Goal: Complete application form

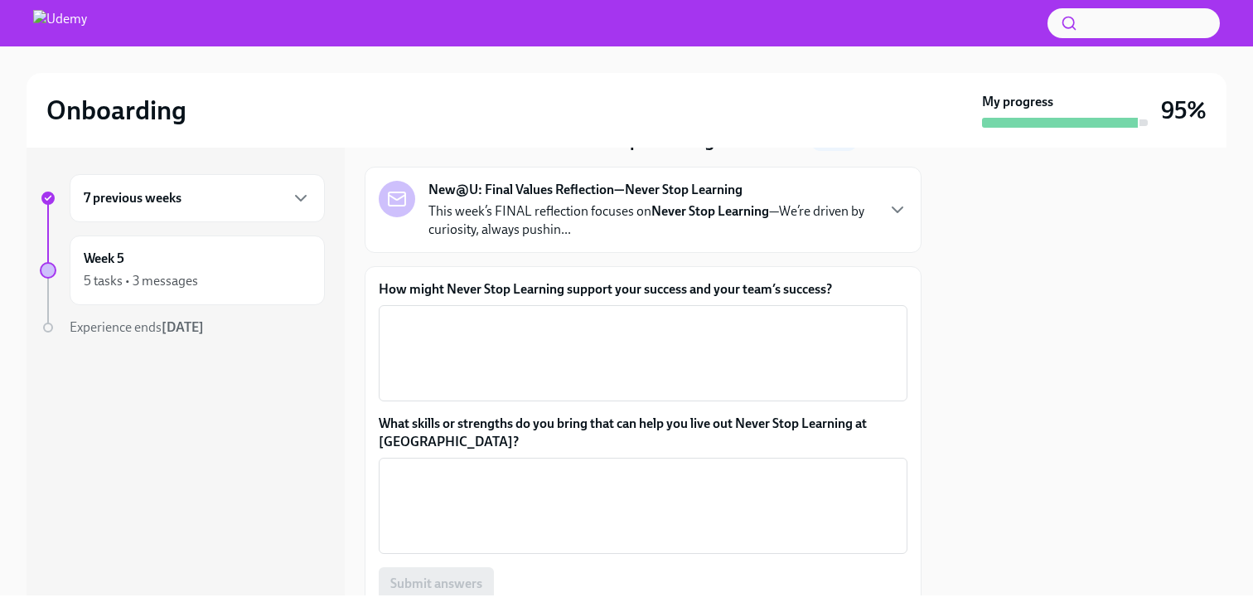
scroll to position [86, 0]
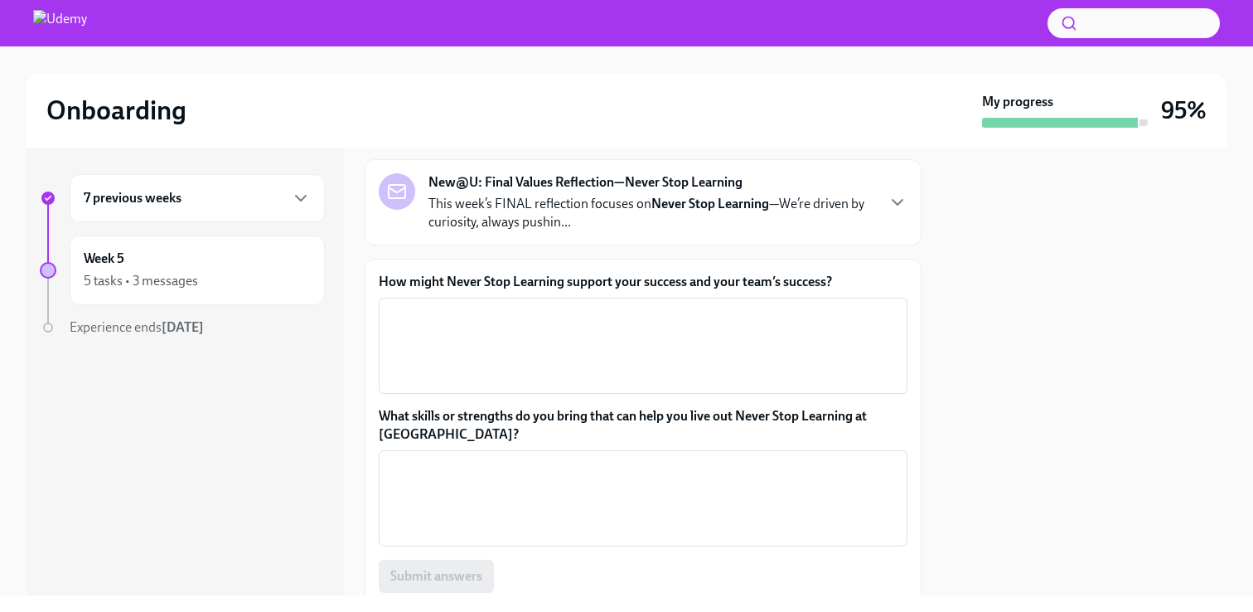
click at [502, 279] on label "How might Never Stop Learning support your success and your team’s success?" at bounding box center [643, 282] width 529 height 18
click at [502, 306] on textarea "How might Never Stop Learning support your success and your team’s success?" at bounding box center [643, 346] width 509 height 80
click at [502, 279] on label "How might Never Stop Learning support your success and your team’s success?" at bounding box center [643, 282] width 529 height 18
click at [502, 306] on textarea "How might Never Stop Learning support your success and your team’s success?" at bounding box center [643, 346] width 509 height 80
click at [502, 279] on label "How might Never Stop Learning support your success and your team’s success?" at bounding box center [643, 282] width 529 height 18
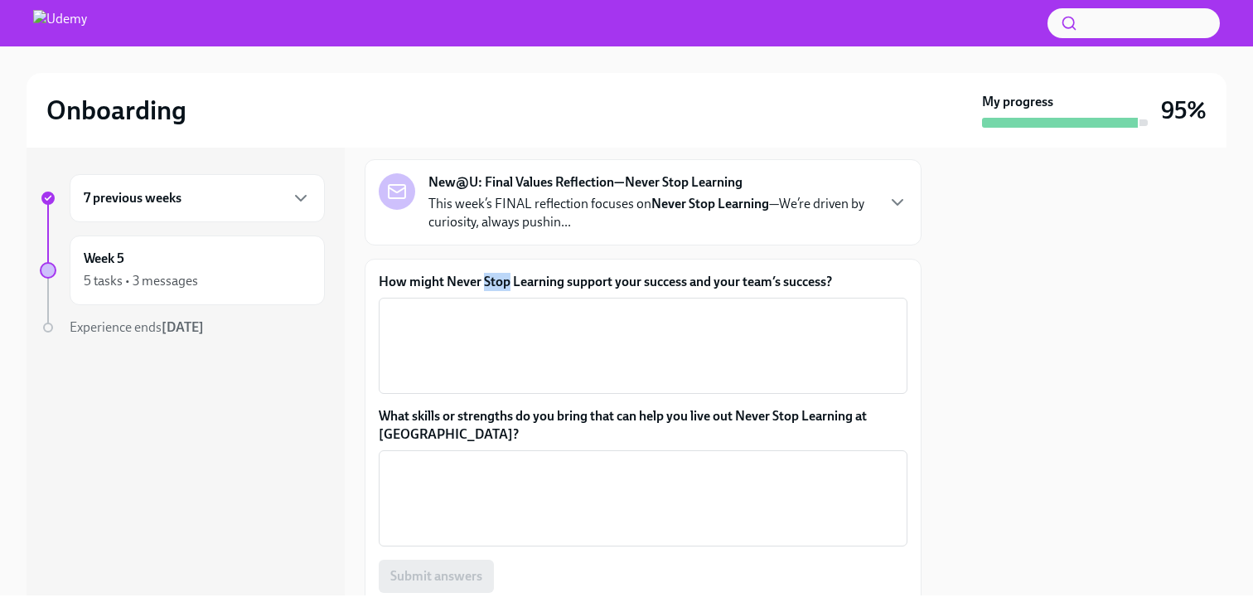
click at [502, 306] on textarea "How might Never Stop Learning support your success and your team’s success?" at bounding box center [643, 346] width 509 height 80
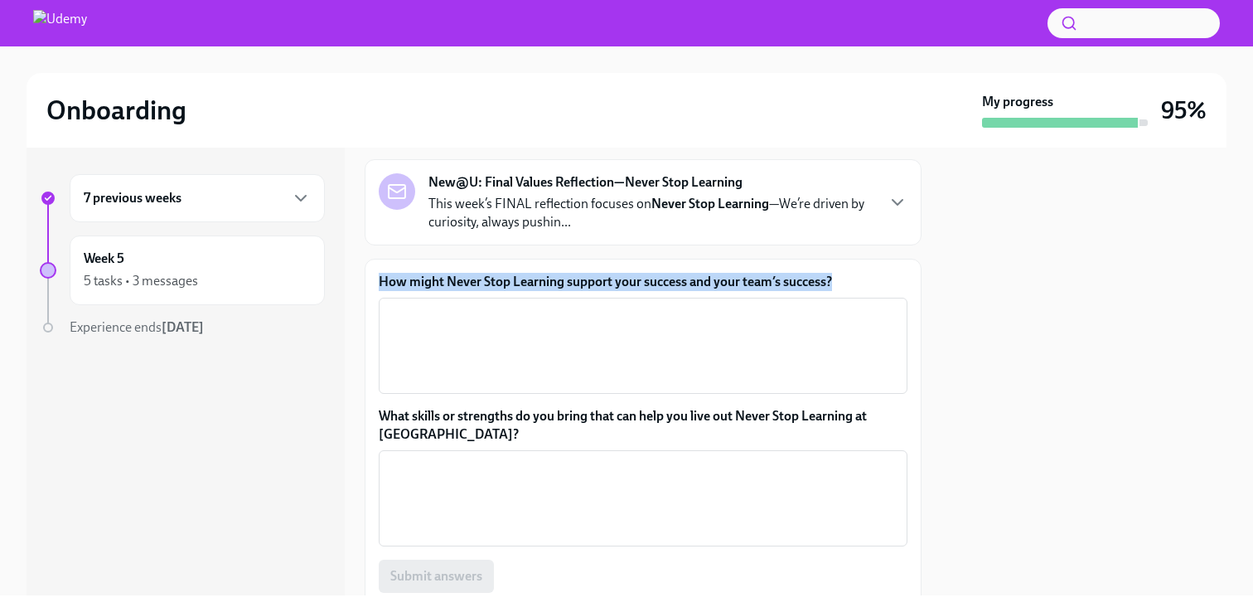
copy label "How might Never Stop Learning support your success and your team’s success?"
click at [414, 420] on label "What skills or strengths do you bring that can help you live out Never Stop Lea…" at bounding box center [643, 425] width 529 height 36
click at [414, 458] on textarea "What skills or strengths do you bring that can help you live out Never Stop Lea…" at bounding box center [643, 498] width 509 height 80
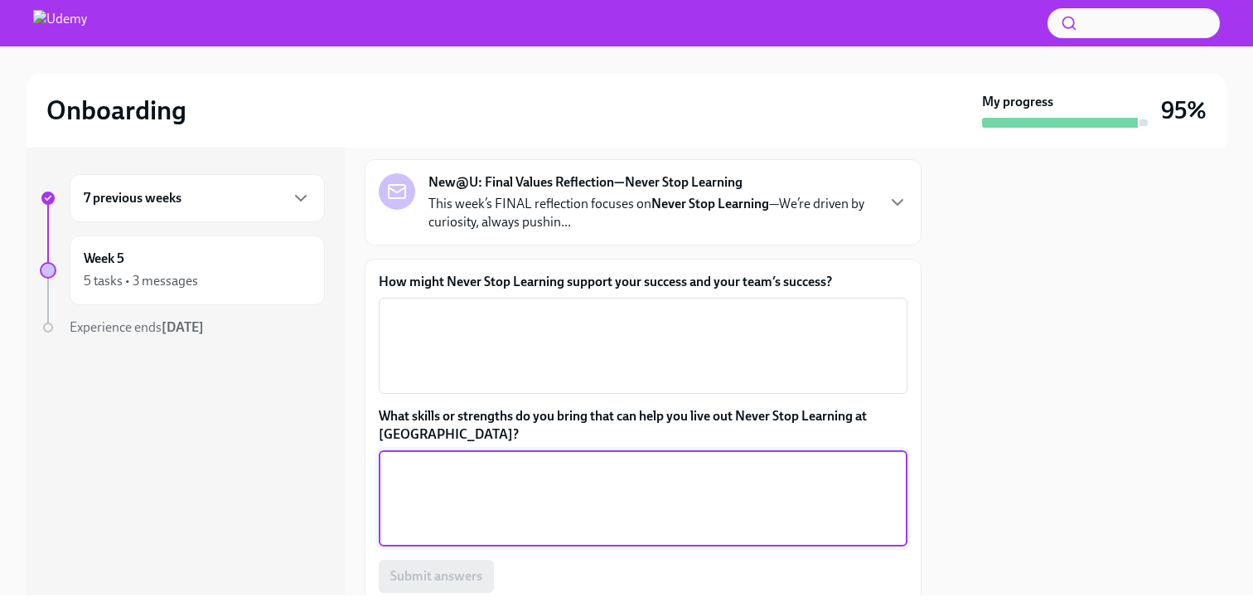
click at [414, 420] on label "What skills or strengths do you bring that can help you live out Never Stop Lea…" at bounding box center [643, 425] width 529 height 36
click at [414, 458] on textarea "What skills or strengths do you bring that can help you live out Never Stop Lea…" at bounding box center [643, 498] width 509 height 80
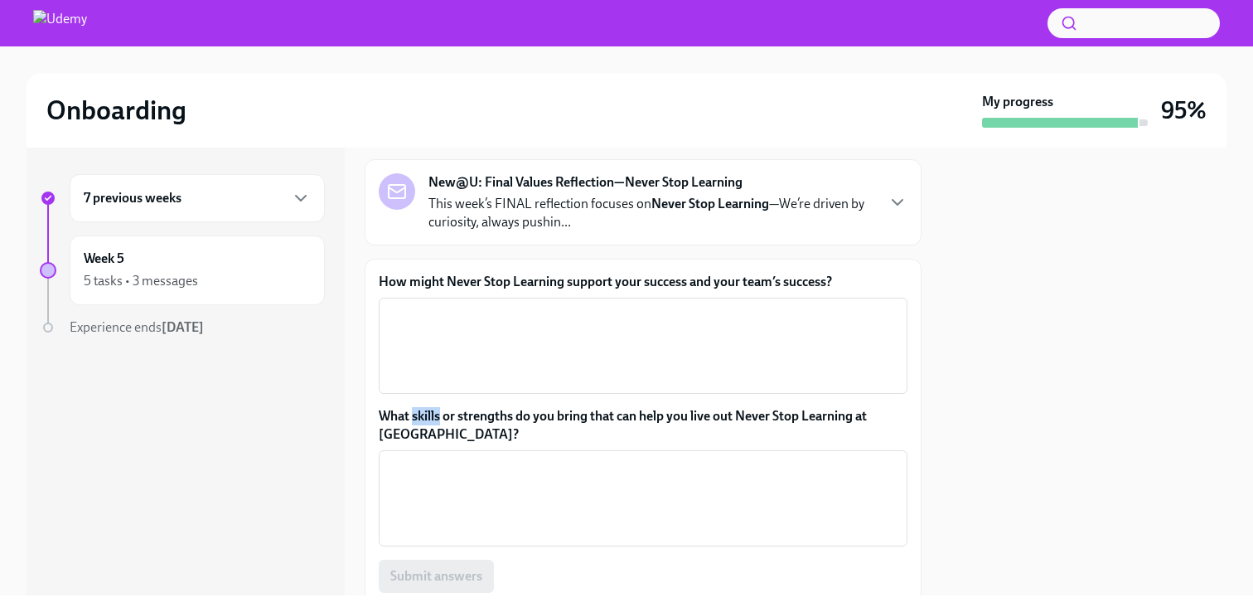
click at [399, 419] on label "What skills or strengths do you bring that can help you live out Never Stop Lea…" at bounding box center [643, 425] width 529 height 36
click at [399, 458] on textarea "What skills or strengths do you bring that can help you live out Never Stop Lea…" at bounding box center [643, 498] width 509 height 80
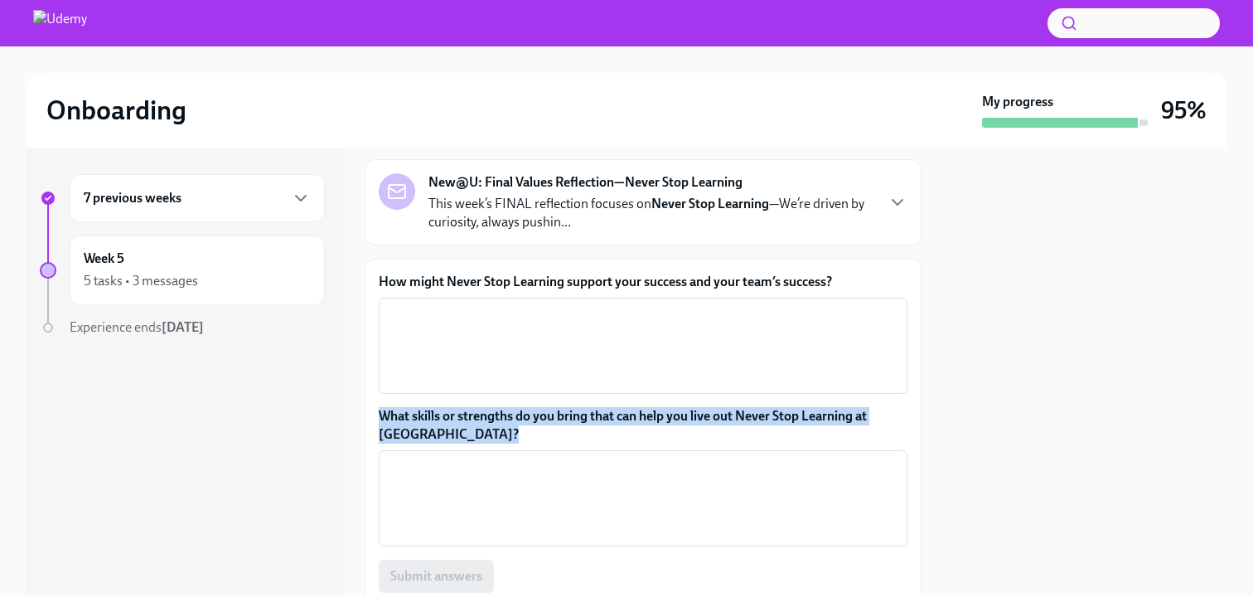
copy label "What skills or strengths do you bring that can help you live out Never Stop Lea…"
click at [593, 339] on textarea "How might Never Stop Learning support your success and your team’s success?" at bounding box center [643, 346] width 509 height 80
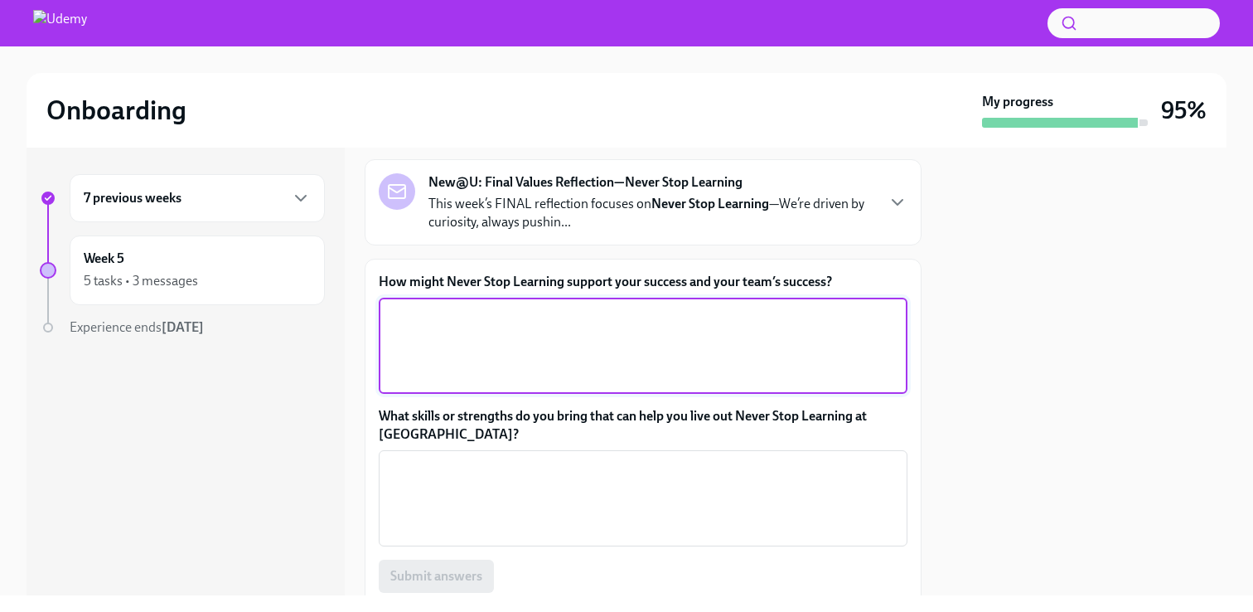
paste textarea "In [DATE] AI-driven corporate world, business demands, skills, and technologies…"
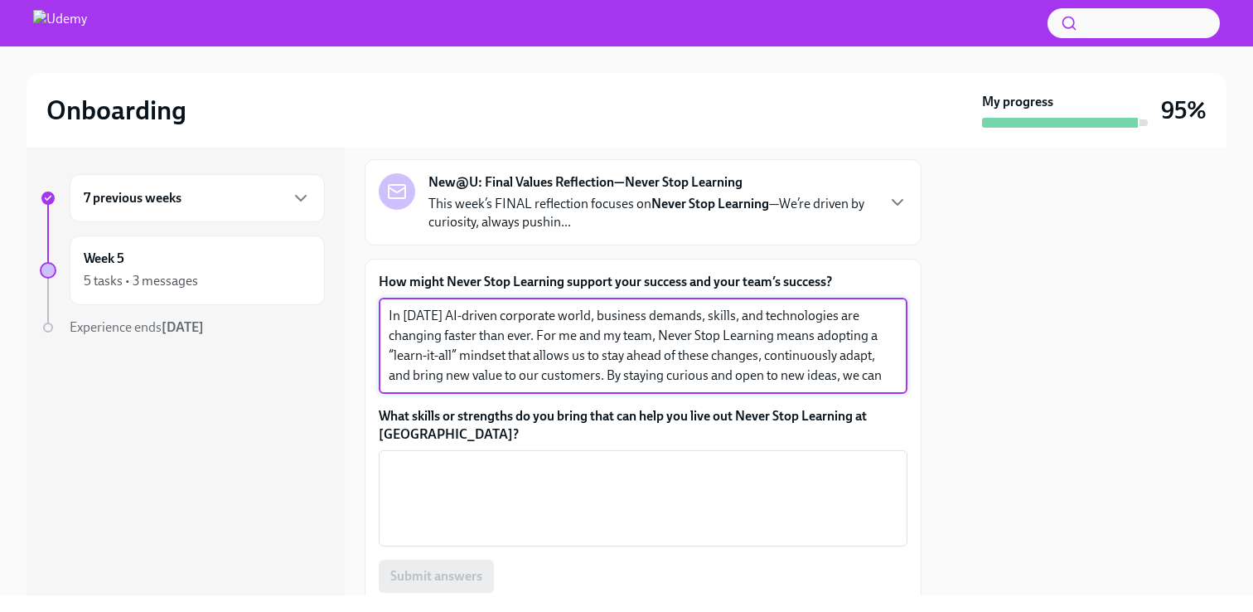
scroll to position [18, 0]
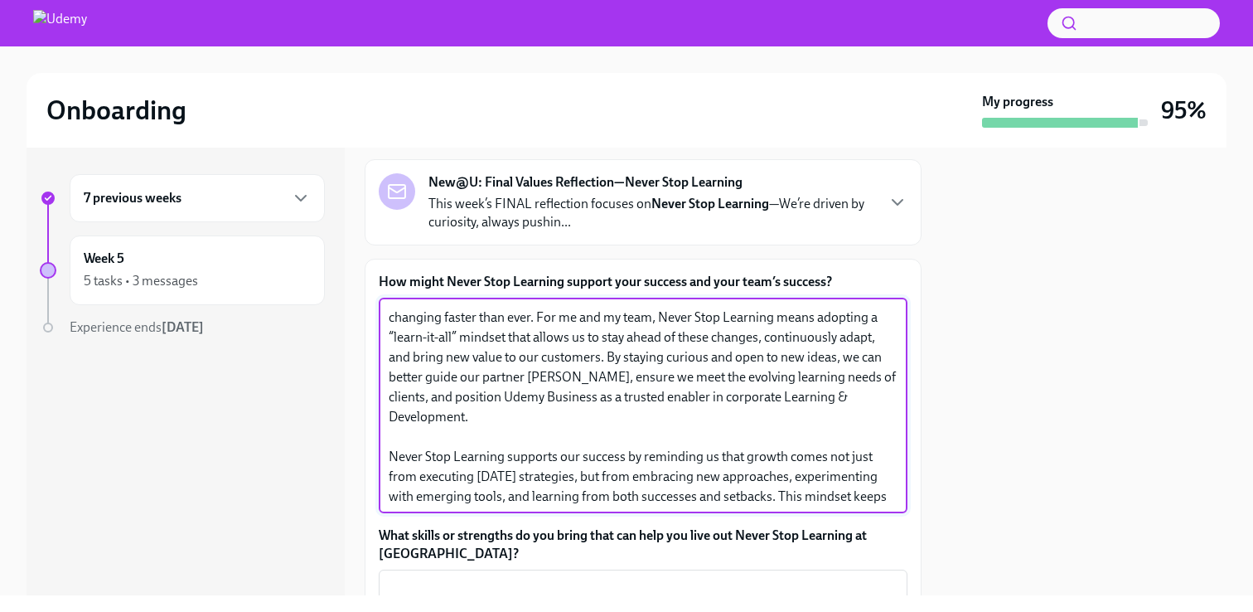
type textarea "In [DATE] AI-driven corporate world, business demands, skills, and technologies…"
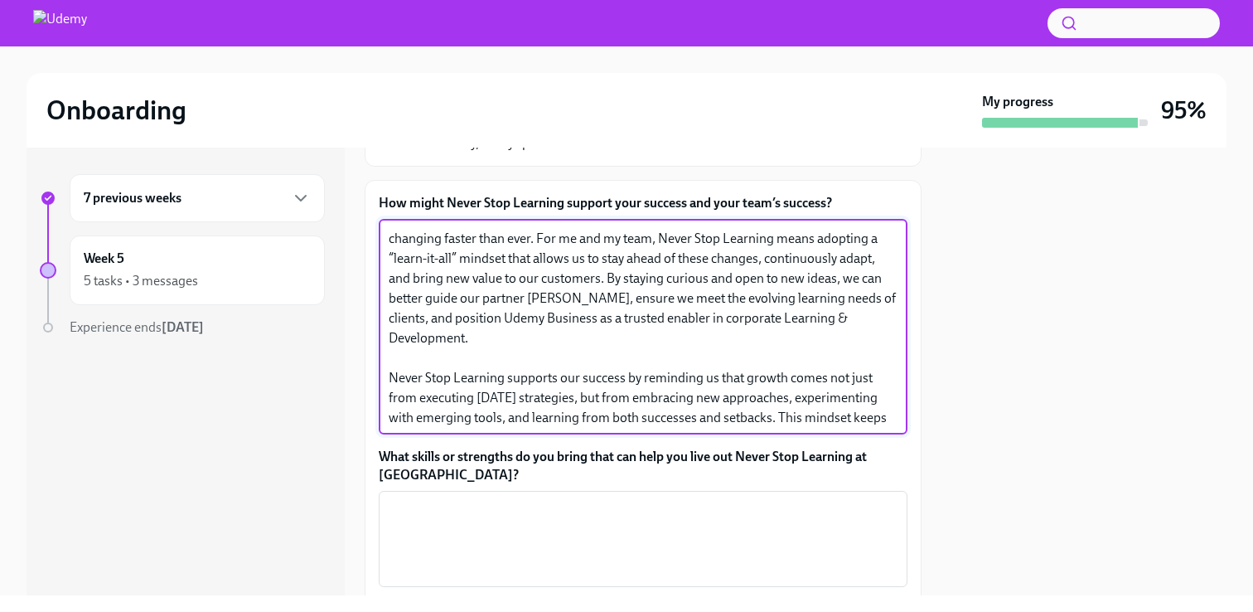
scroll to position [232, 0]
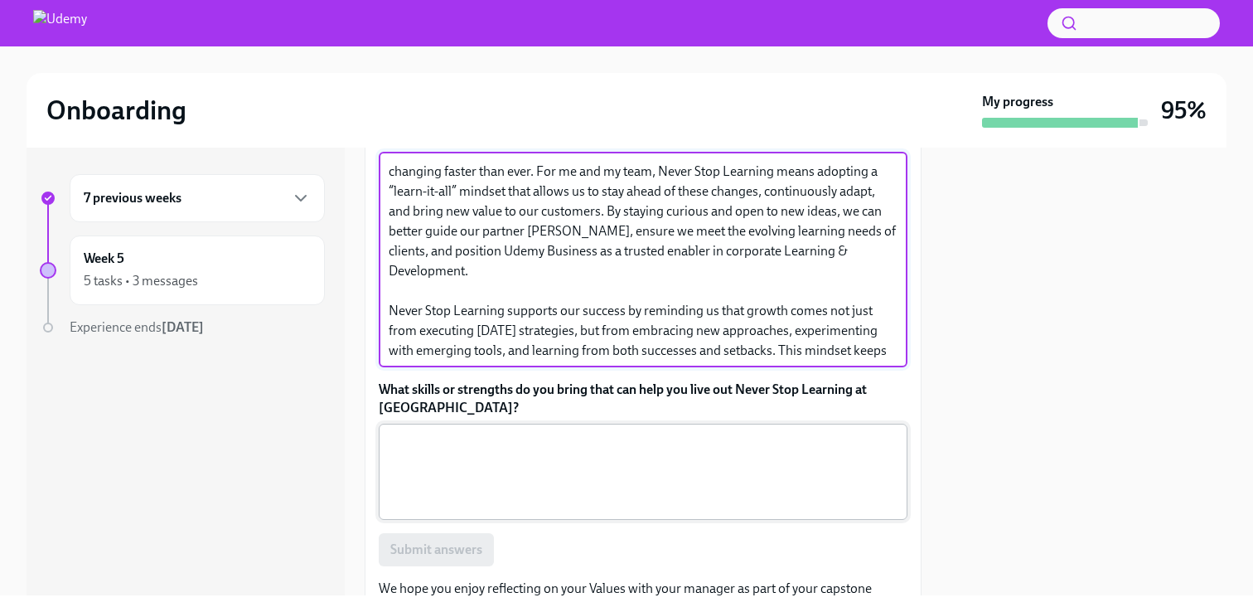
click at [441, 465] on textarea "What skills or strengths do you bring that can help you live out Never Stop Lea…" at bounding box center [643, 472] width 509 height 80
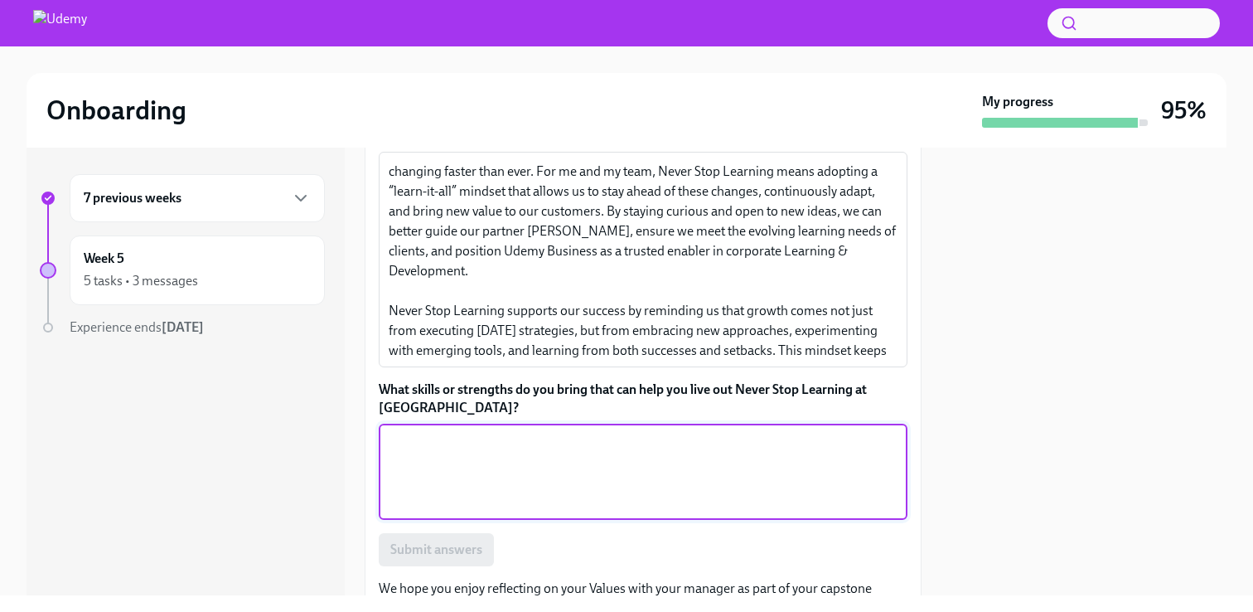
paste textarea "I have always considered myself a big learner. My adaptability and resilience a…"
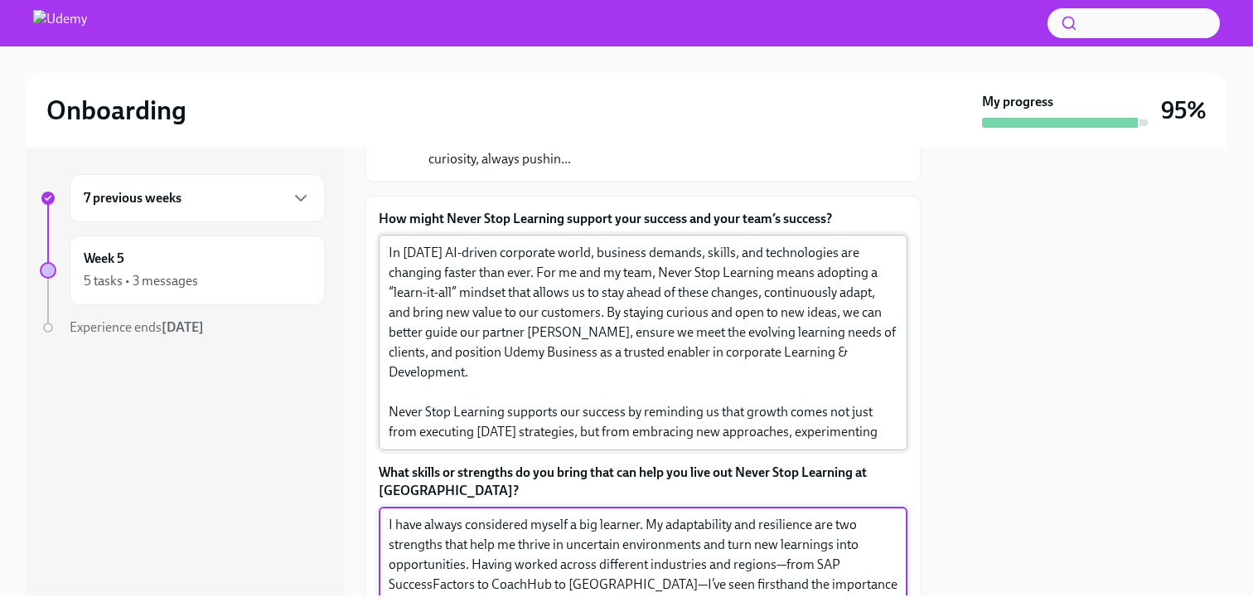
scroll to position [143, 0]
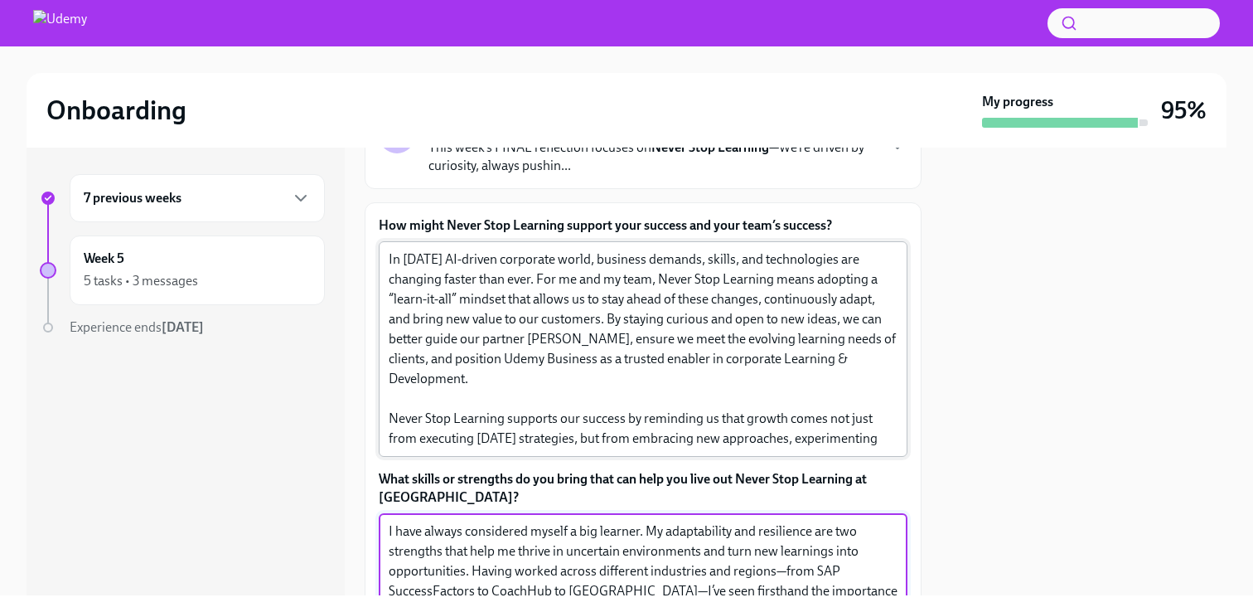
type textarea "I have always considered myself a big learner. My adaptability and resilience a…"
click at [456, 293] on textarea "In [DATE] AI-driven corporate world, business demands, skills, and technologies…" at bounding box center [643, 349] width 509 height 199
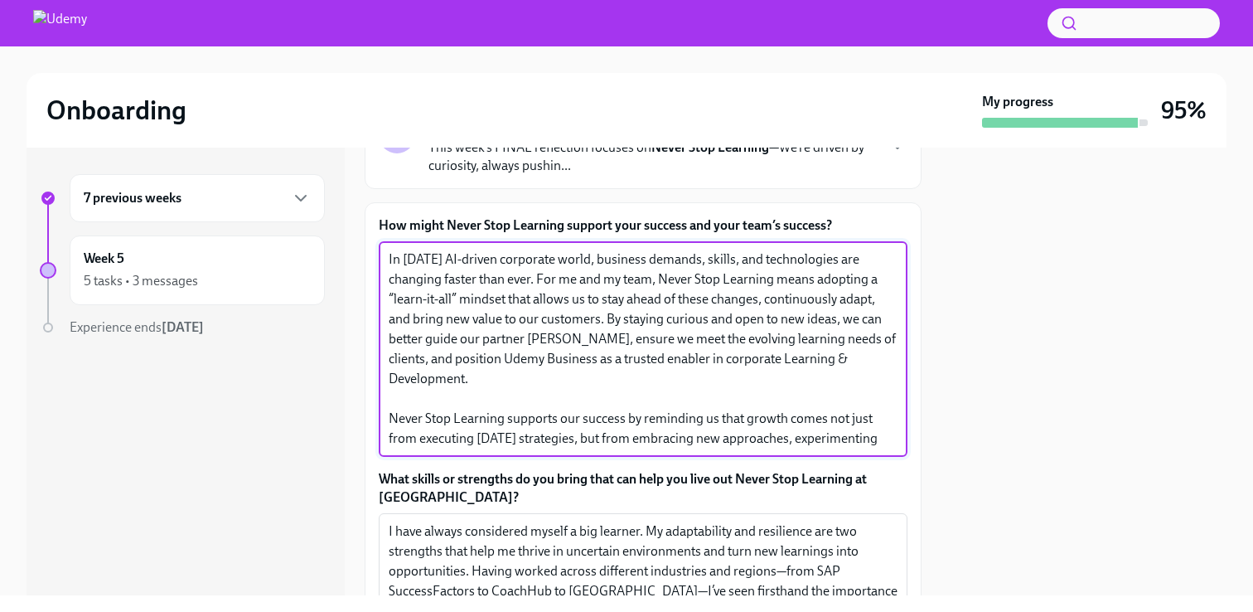
click at [448, 264] on textarea "In [DATE] AI-driven corporate world, business demands, skills, and technologies…" at bounding box center [643, 349] width 509 height 199
drag, startPoint x: 851, startPoint y: 322, endPoint x: 609, endPoint y: 317, distance: 242.1
click at [609, 317] on textarea "In [DATE] AI-driven corporate world, business demands, required skills, and tec…" at bounding box center [643, 349] width 509 height 199
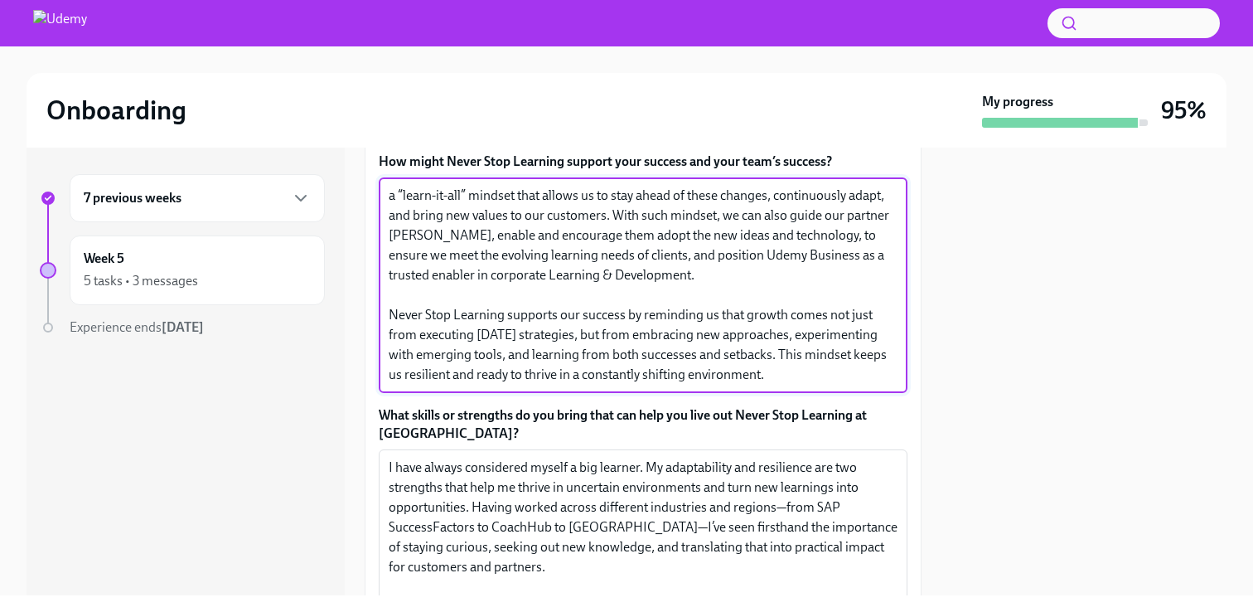
scroll to position [207, 0]
click at [414, 305] on textarea "In [DATE] AI-driven corporate world, business demands, required skills, and tec…" at bounding box center [643, 284] width 509 height 199
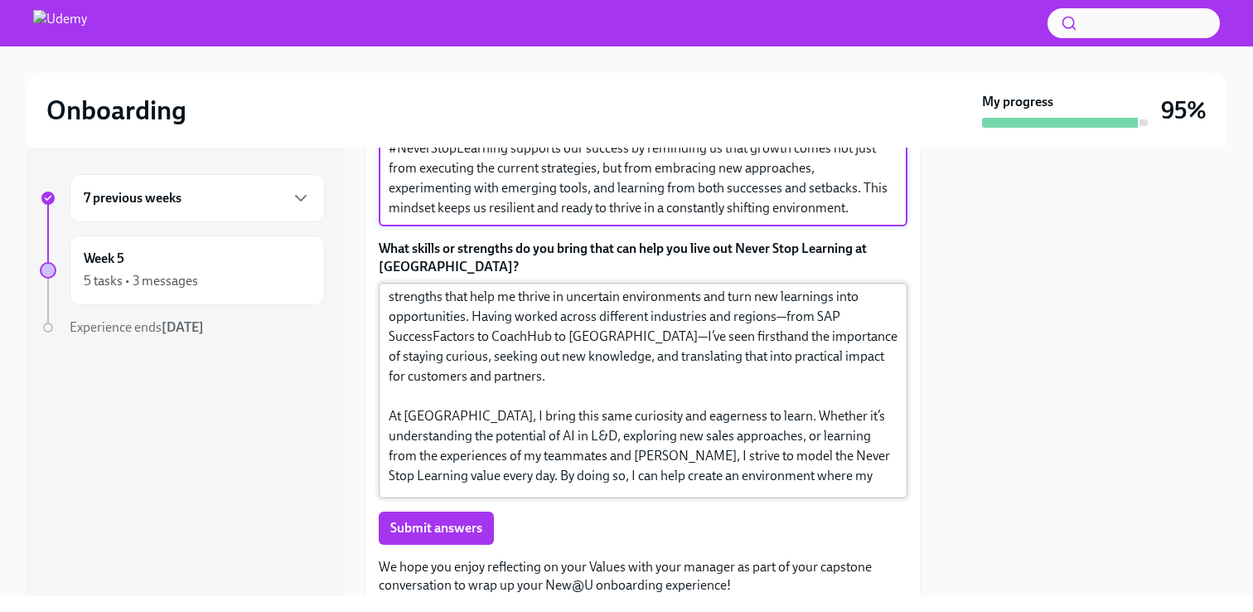
scroll to position [0, 0]
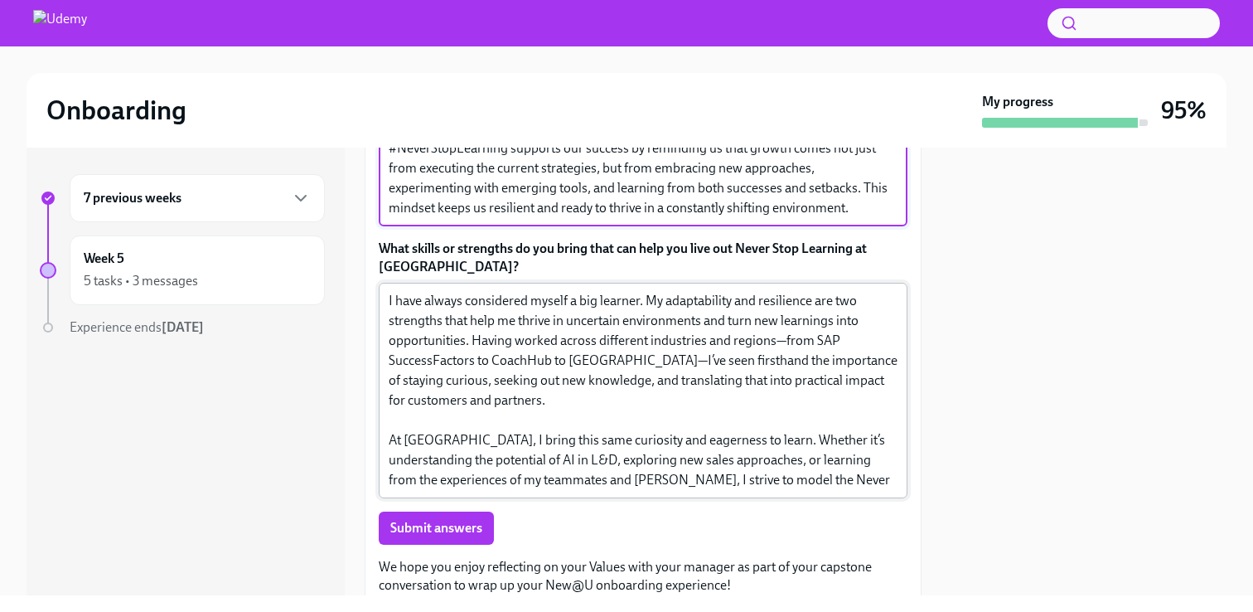
type textarea "In [DATE] AI-driven corporate world, business demands, required skills, and tec…"
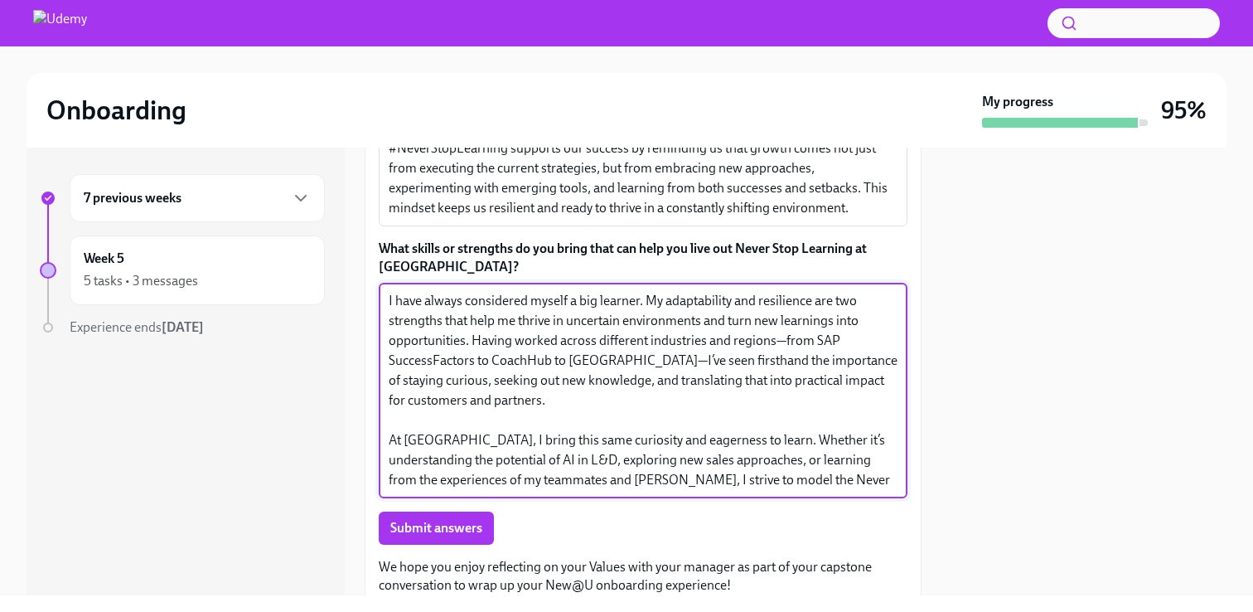
drag, startPoint x: 527, startPoint y: 299, endPoint x: 401, endPoint y: 299, distance: 126.0
click at [401, 299] on textarea "I have always considered myself a big learner. My adaptability and resilience a…" at bounding box center [643, 390] width 509 height 199
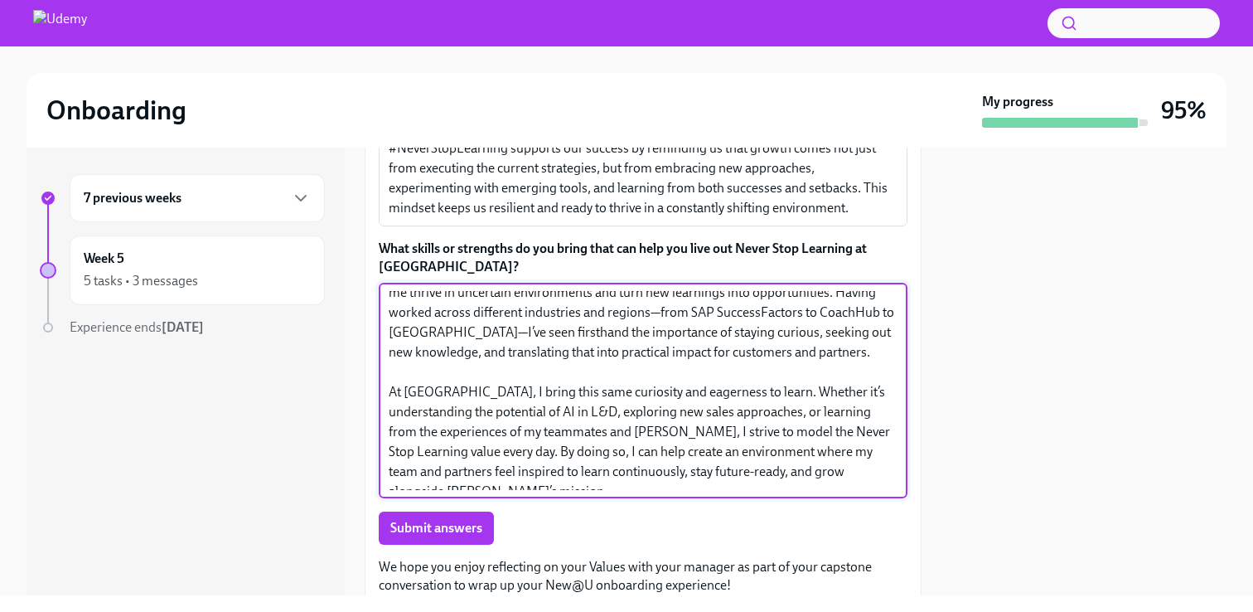
scroll to position [40, 0]
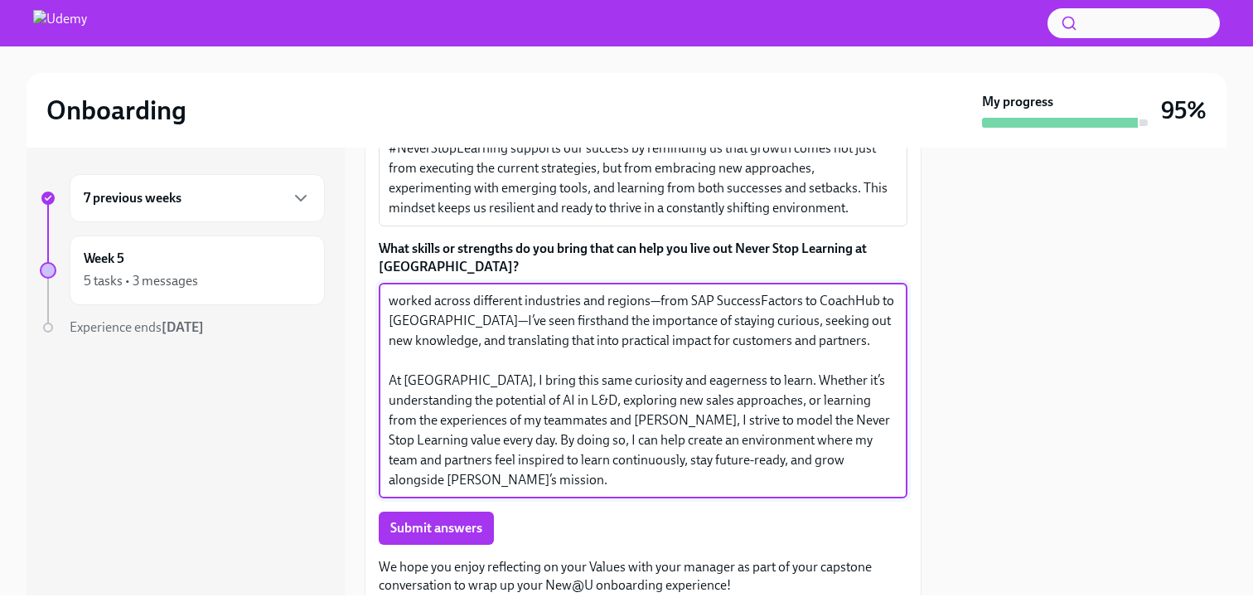
click at [534, 405] on textarea "I consider myself a big learner. My adaptability and resilience are two strengt…" at bounding box center [643, 390] width 509 height 199
click at [573, 397] on textarea "I consider myself a big learner. My adaptability and resilience are two strengt…" at bounding box center [643, 390] width 509 height 199
click at [696, 424] on textarea "I consider myself a big learner. My adaptability and resilience are two strengt…" at bounding box center [643, 390] width 509 height 199
click at [754, 423] on textarea "I consider myself a big learner. My adaptability and resilience are two strengt…" at bounding box center [643, 390] width 509 height 199
click at [728, 422] on textarea "I consider myself a big learner. My adaptability and resilience are two strengt…" at bounding box center [643, 390] width 509 height 199
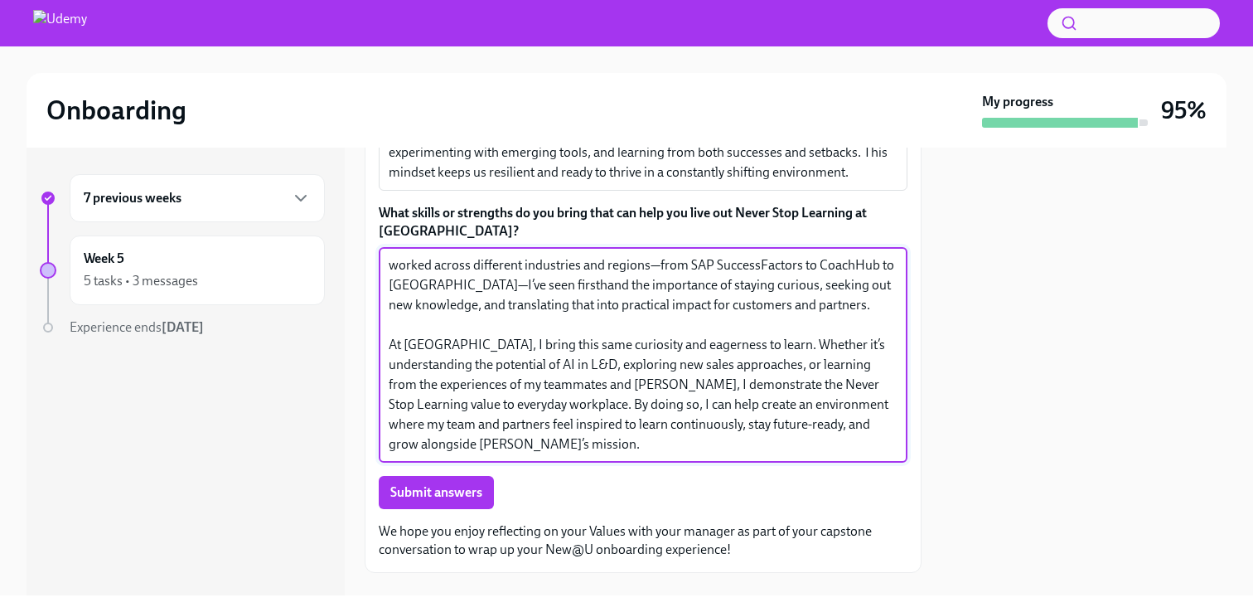
scroll to position [439, 0]
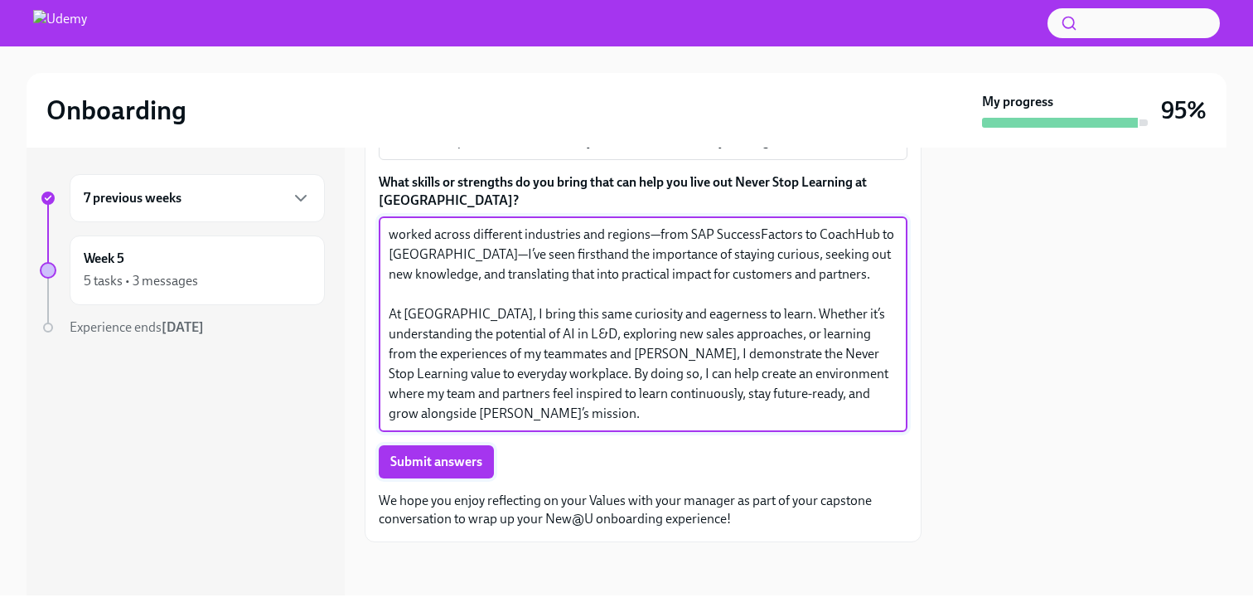
type textarea "I consider myself a big learner. My adaptability and resilience are two strengt…"
click at [462, 460] on span "Submit answers" at bounding box center [436, 461] width 92 height 17
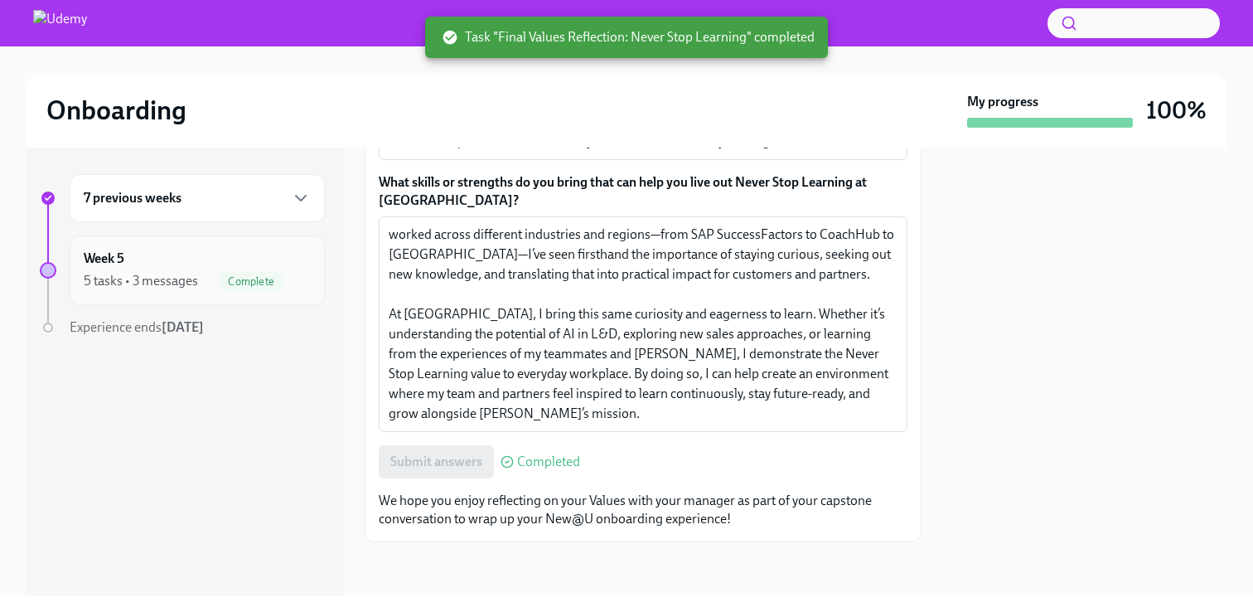
click at [148, 275] on div "5 tasks • 3 messages" at bounding box center [141, 281] width 114 height 18
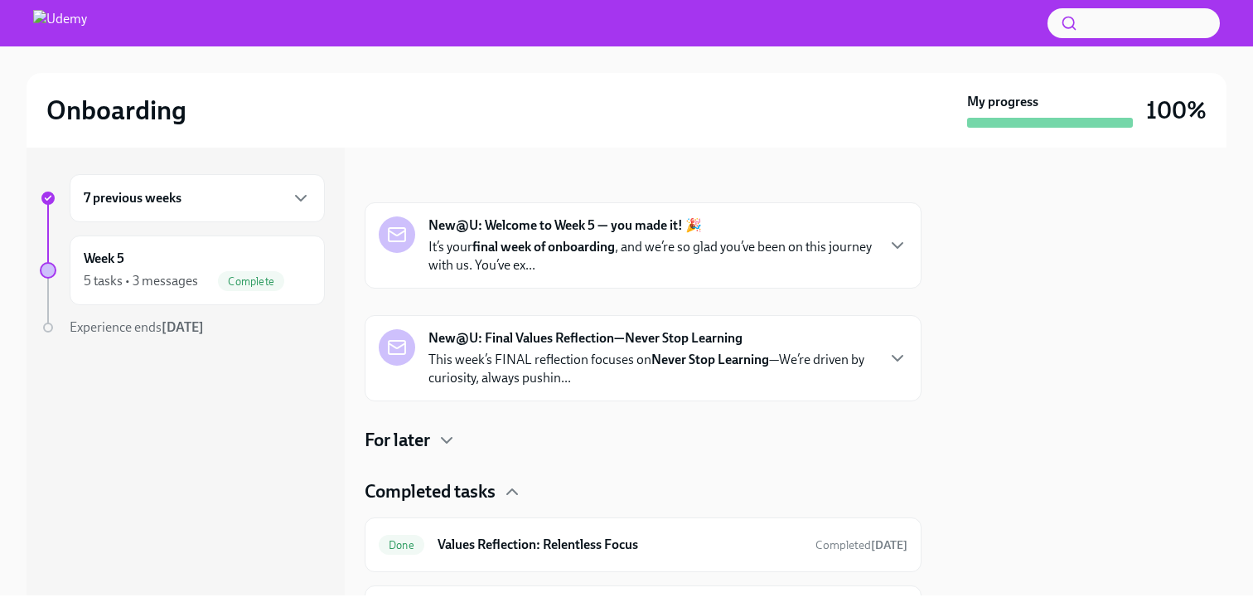
scroll to position [206, 0]
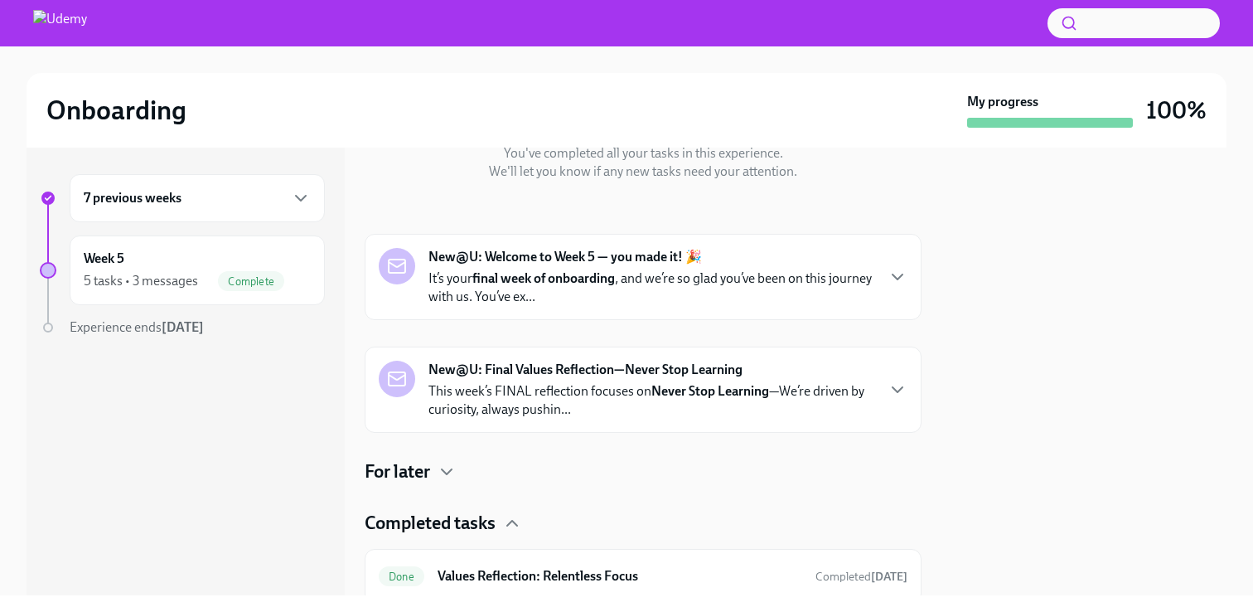
click at [558, 398] on p "This week’s FINAL reflection focuses on Never Stop Learning —We’re driven by cu…" at bounding box center [652, 400] width 446 height 36
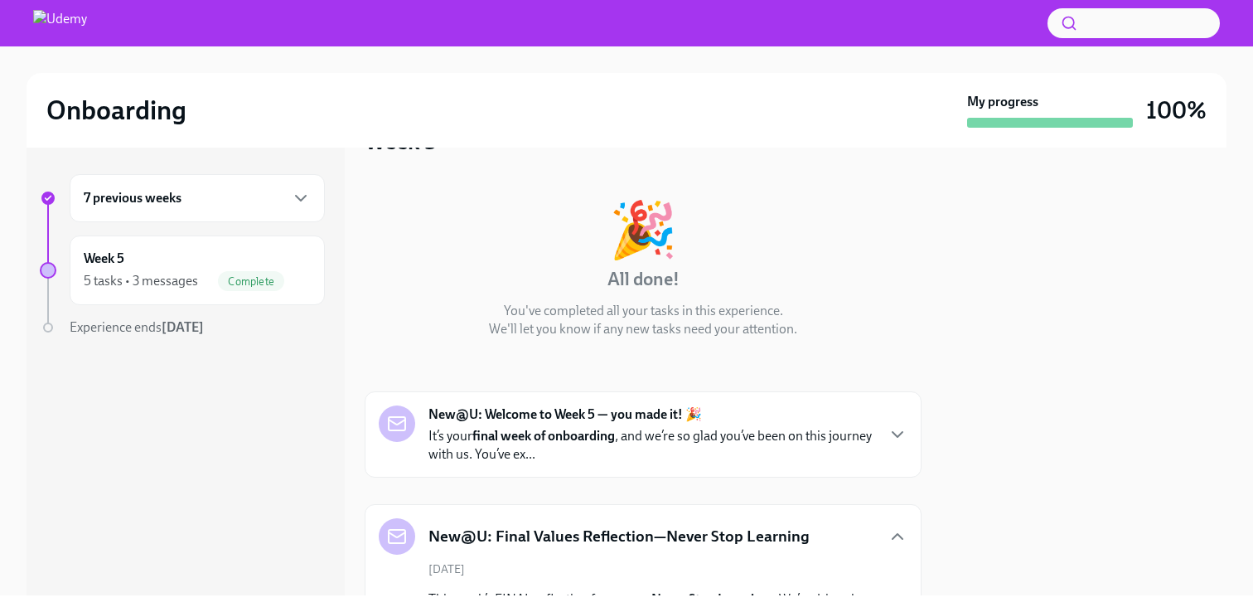
scroll to position [3, 0]
